Goal: Task Accomplishment & Management: Complete application form

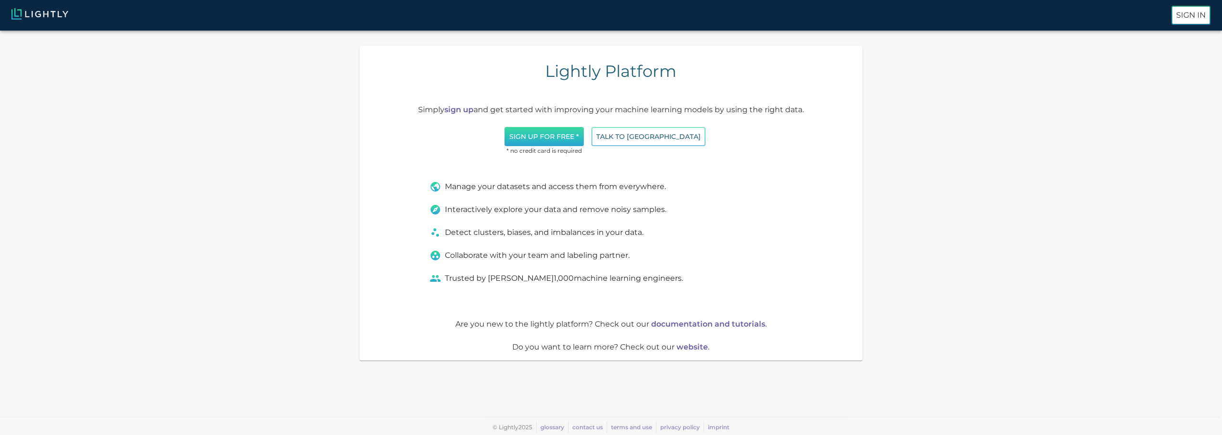
click at [584, 135] on button "Sign up for free *" at bounding box center [544, 137] width 79 height 20
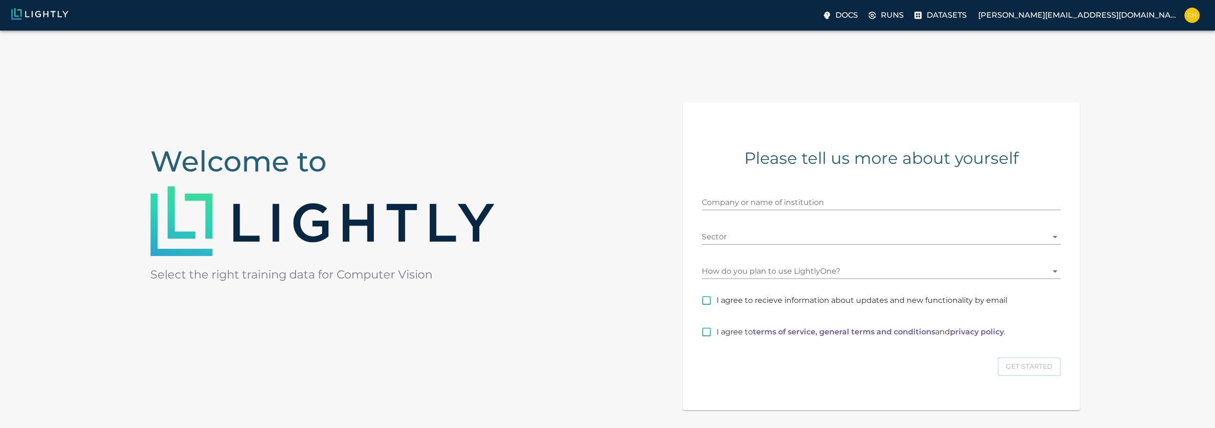
drag, startPoint x: 768, startPoint y: 202, endPoint x: 807, endPoint y: 202, distance: 39.6
click at [770, 202] on input "Company or name of institution" at bounding box center [881, 202] width 359 height 15
type input "wifieye"
click at [1052, 241] on body "Docs Runs Datasets [PERSON_NAME][EMAIL_ADDRESS][DOMAIN_NAME] Welcome to Select …" at bounding box center [607, 264] width 1215 height 466
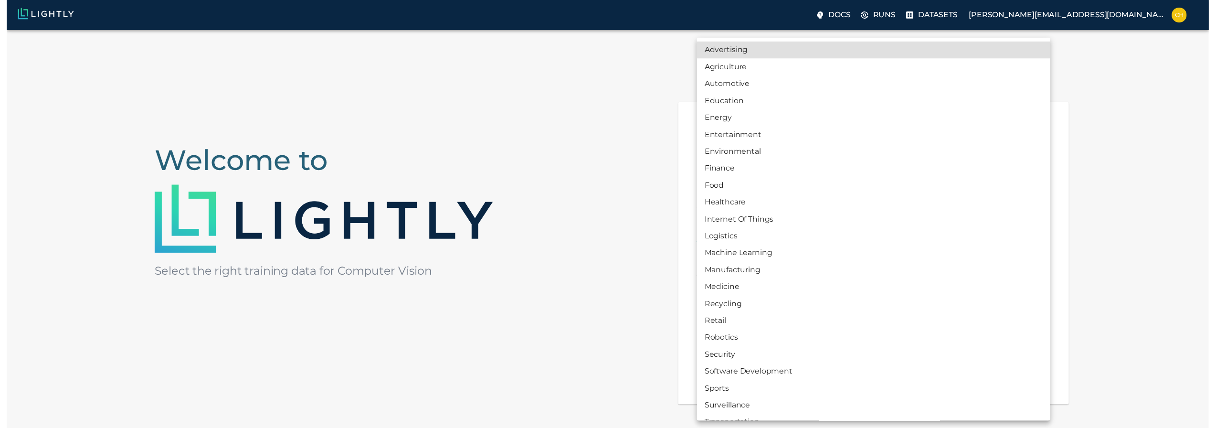
scroll to position [31, 0]
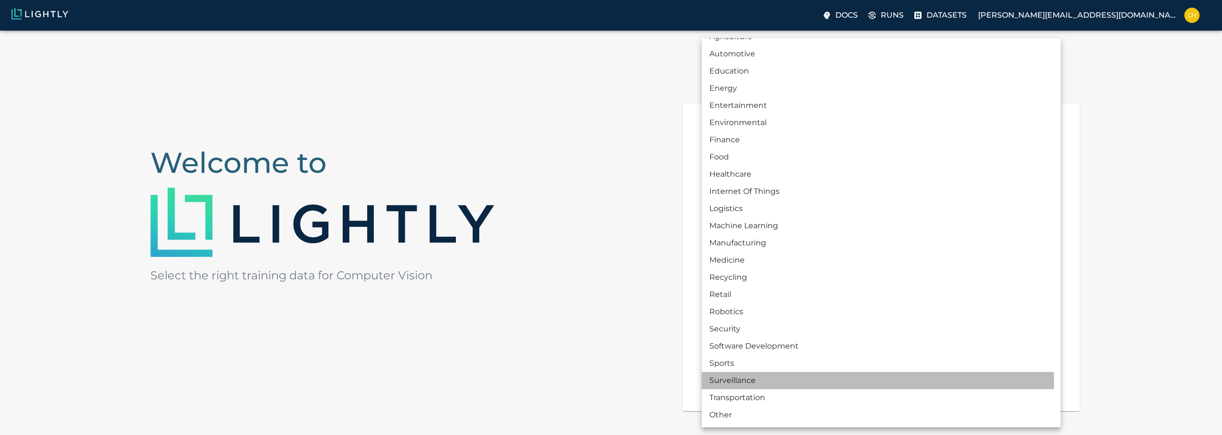
click at [748, 381] on li "Surveillance" at bounding box center [881, 380] width 359 height 17
type input "SURVEILLANCE"
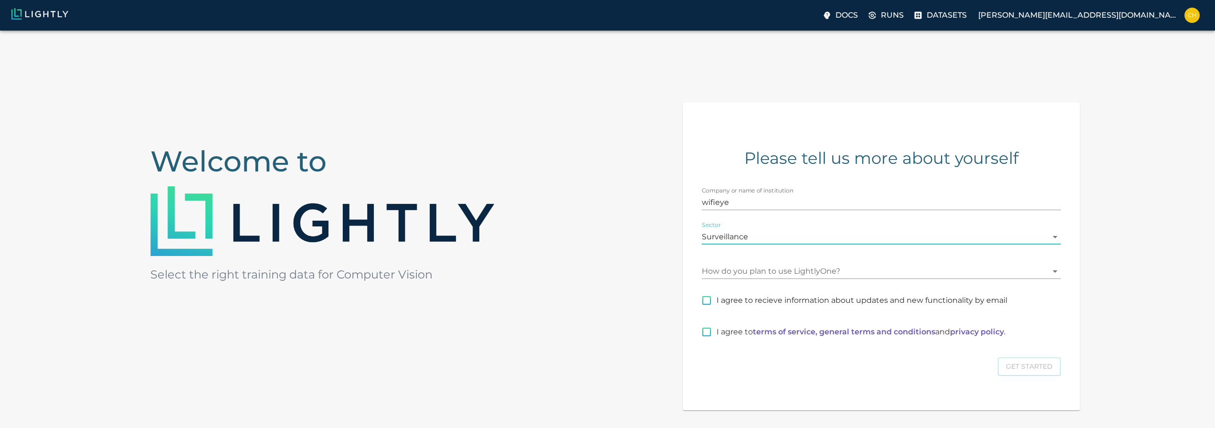
click at [634, 276] on div "Welcome to Select the right training data for Computer Vision Please tell us mo…" at bounding box center [607, 252] width 1215 height 443
click at [757, 274] on body "Docs Runs Datasets [PERSON_NAME][EMAIL_ADDRESS][DOMAIN_NAME] Welcome to Select …" at bounding box center [607, 264] width 1215 height 466
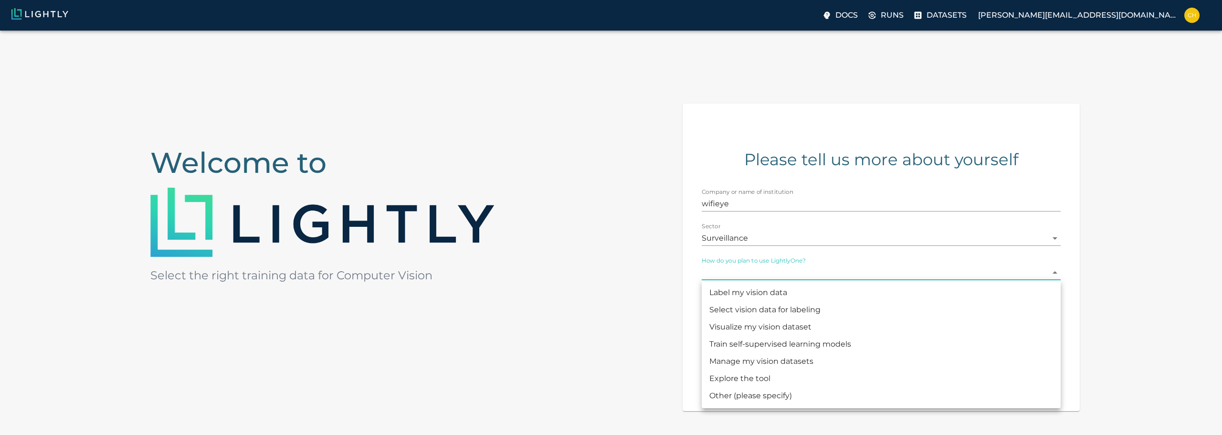
click at [795, 360] on li "Manage my vision datasets" at bounding box center [881, 361] width 359 height 17
type input "DATASET_MANAGING"
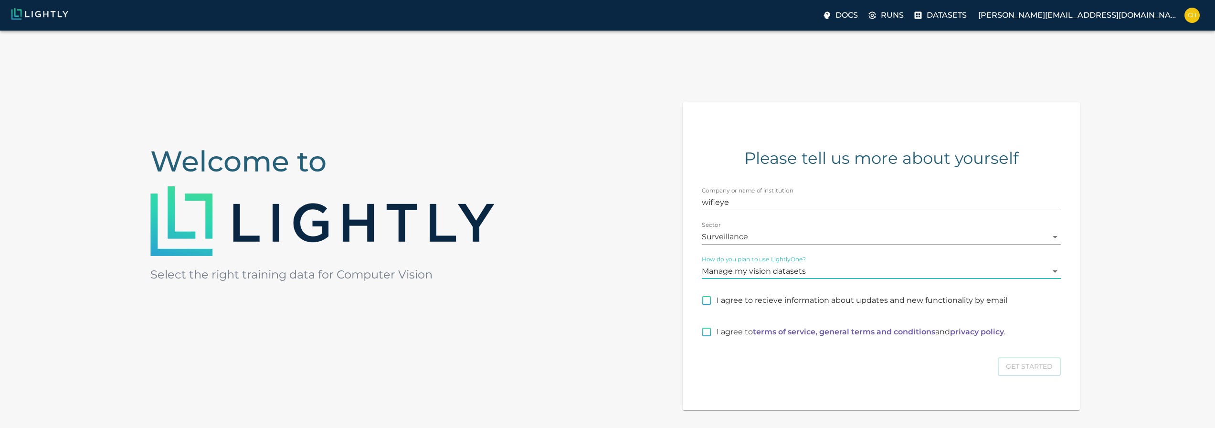
click at [602, 251] on div "Welcome to Select the right training data for Computer Vision Please tell us mo…" at bounding box center [607, 252] width 1215 height 443
click at [758, 299] on span "I agree to recieve information about updates and new functionality by email" at bounding box center [861, 300] width 291 height 11
click at [716, 299] on input "I agree to recieve information about updates and new functionality by email" at bounding box center [706, 300] width 20 height 20
click at [705, 301] on input "I agree to recieve information about updates and new functionality by email" at bounding box center [706, 300] width 20 height 20
drag, startPoint x: 708, startPoint y: 300, endPoint x: 708, endPoint y: 327, distance: 27.2
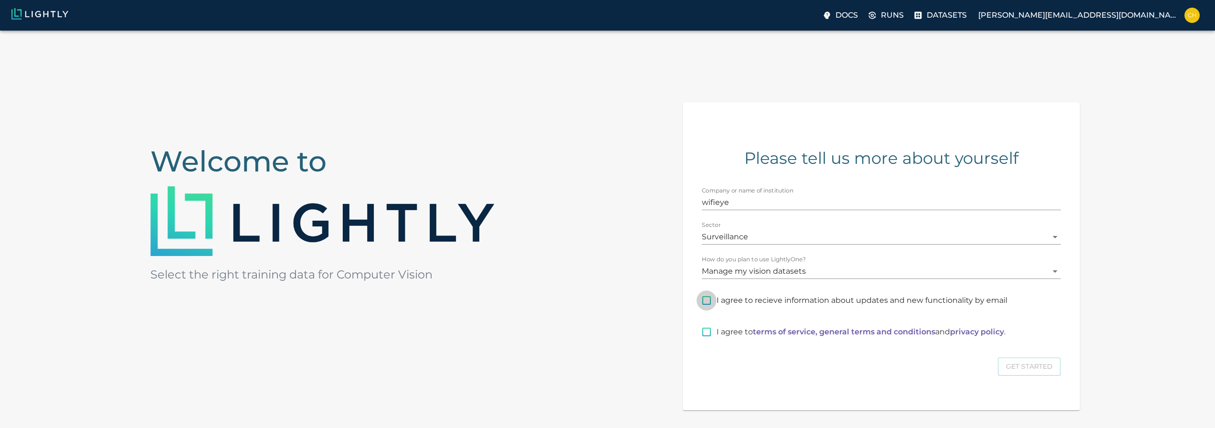
click at [708, 305] on input "I agree to recieve information about updates and new functionality by email" at bounding box center [706, 300] width 20 height 20
checkbox input "true"
click at [707, 331] on input "I agree to terms of service, general terms and conditions and privacy policy ." at bounding box center [706, 332] width 20 height 20
checkbox input "true"
click at [1041, 369] on button "Get Started" at bounding box center [1029, 366] width 63 height 19
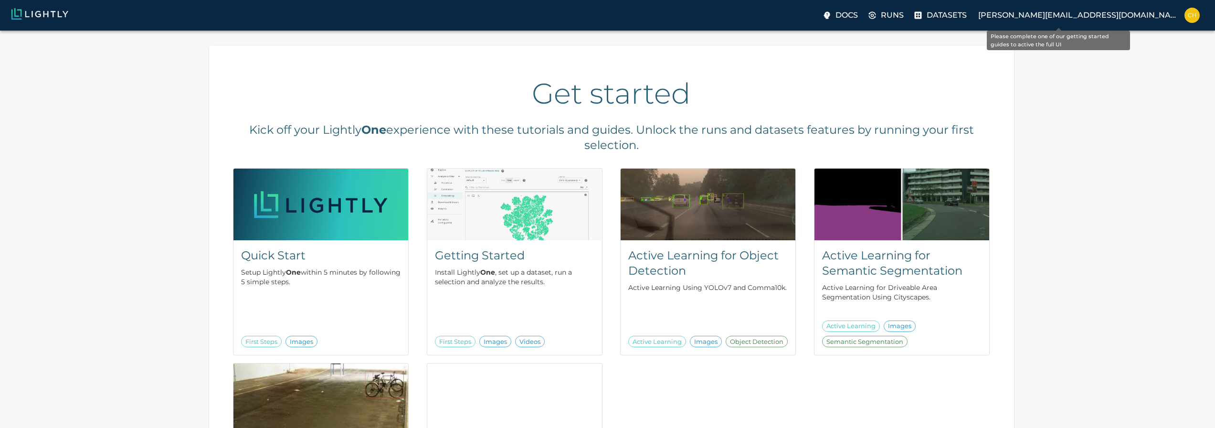
click at [967, 20] on p "Datasets" at bounding box center [946, 15] width 40 height 11
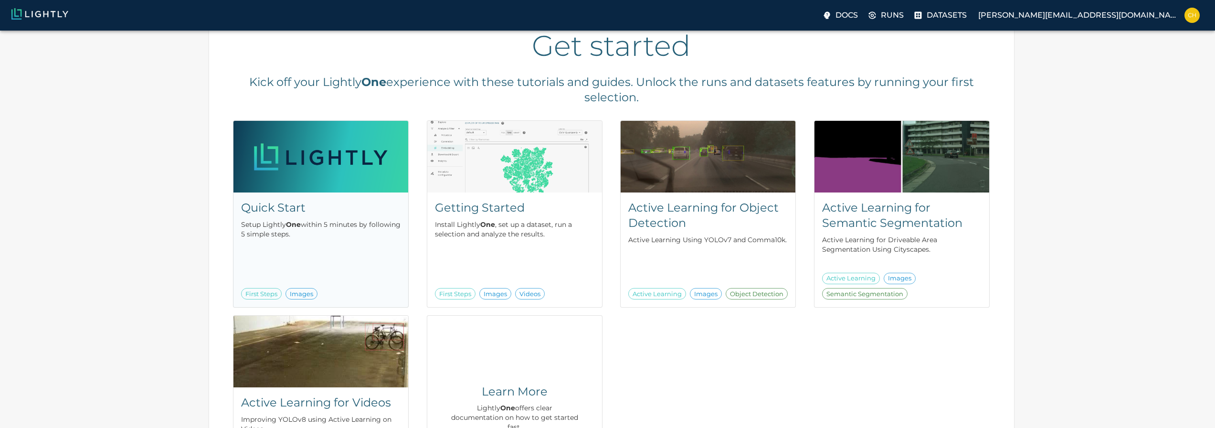
click at [260, 294] on span "First Steps" at bounding box center [262, 294] width 40 height 10
click at [104, 109] on div "Get started Kick off your Lightly One experience with these tutorials and guide…" at bounding box center [611, 270] width 1207 height 561
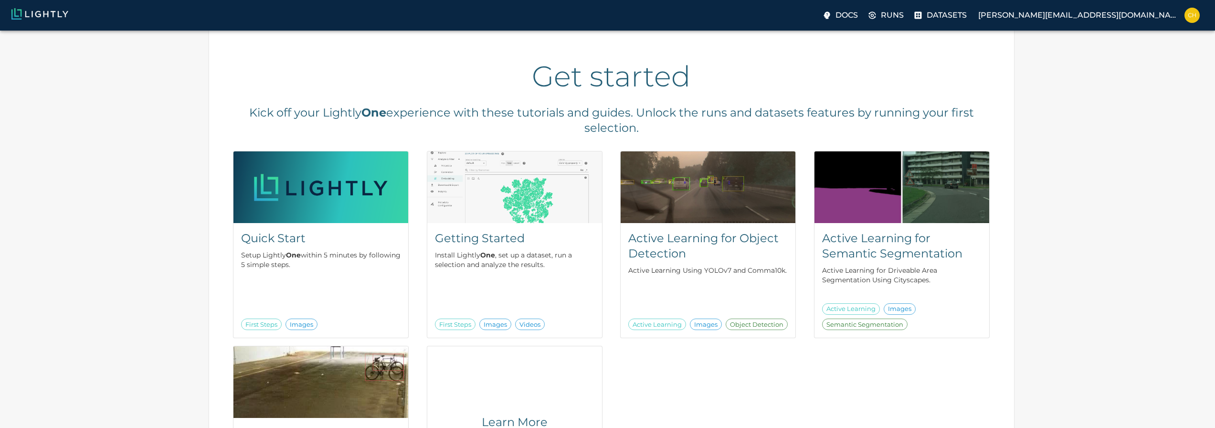
scroll to position [0, 0]
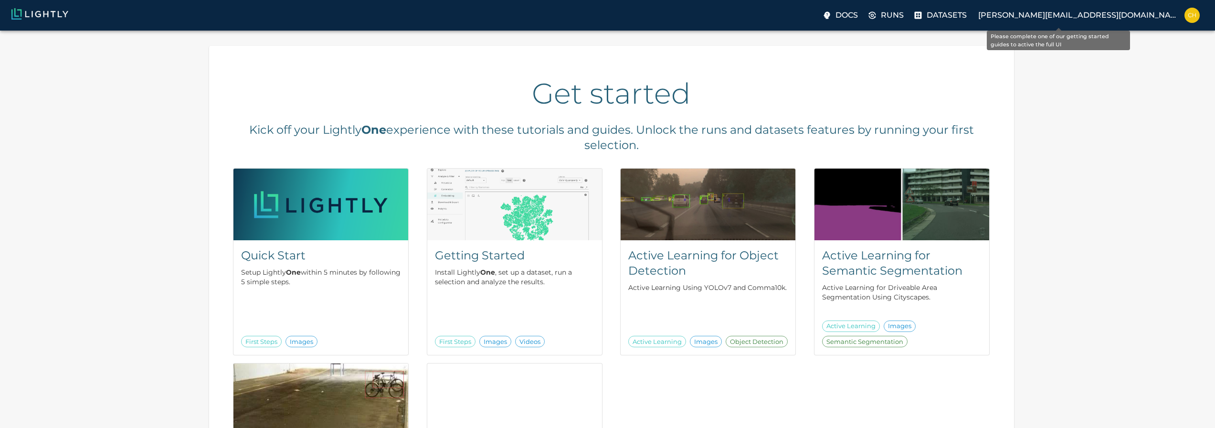
click at [967, 13] on p "Datasets" at bounding box center [946, 15] width 40 height 11
click at [967, 14] on p "Datasets" at bounding box center [946, 15] width 40 height 11
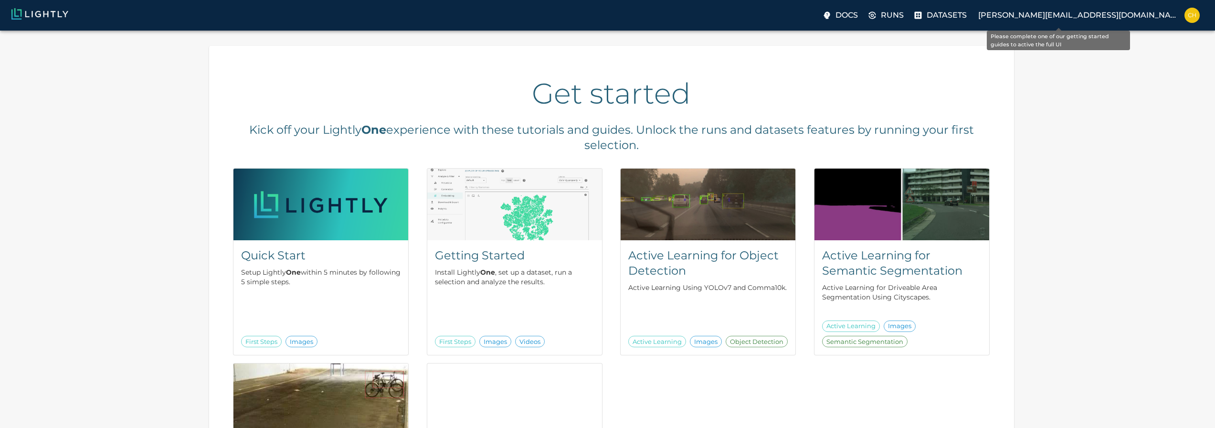
click at [967, 14] on p "Datasets" at bounding box center [946, 15] width 40 height 11
click at [459, 343] on span "First Steps" at bounding box center [455, 342] width 40 height 10
click at [1119, 243] on div "Get started Kick off your Lightly One experience with these tutorials and guide…" at bounding box center [611, 318] width 1207 height 561
click at [699, 315] on div "Active Learning for Object Detection Active Learning Using YOLOv7 and Comma10k.…" at bounding box center [708, 297] width 175 height 115
click at [967, 20] on p "Datasets" at bounding box center [946, 15] width 40 height 11
